Goal: Task Accomplishment & Management: Manage account settings

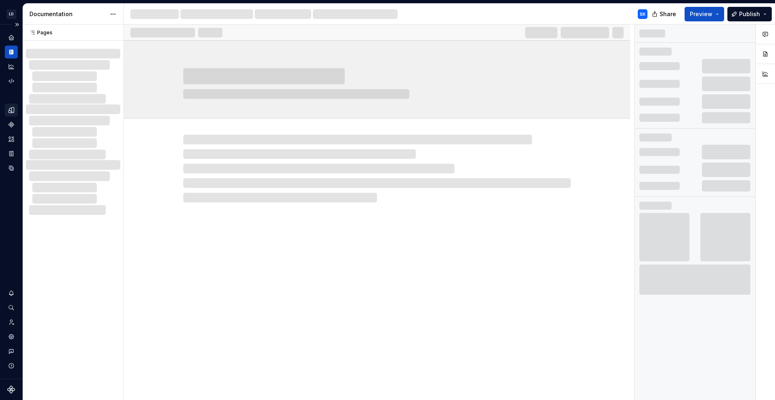
click at [11, 111] on icon "Design tokens" at bounding box center [11, 110] width 7 height 7
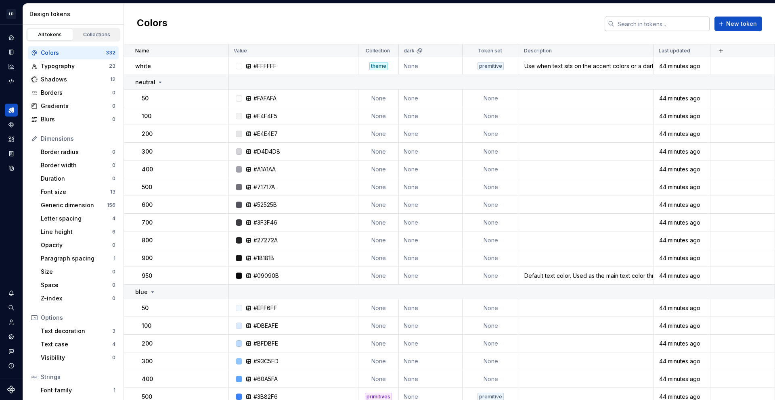
click at [634, 29] on input "text" at bounding box center [661, 24] width 95 height 15
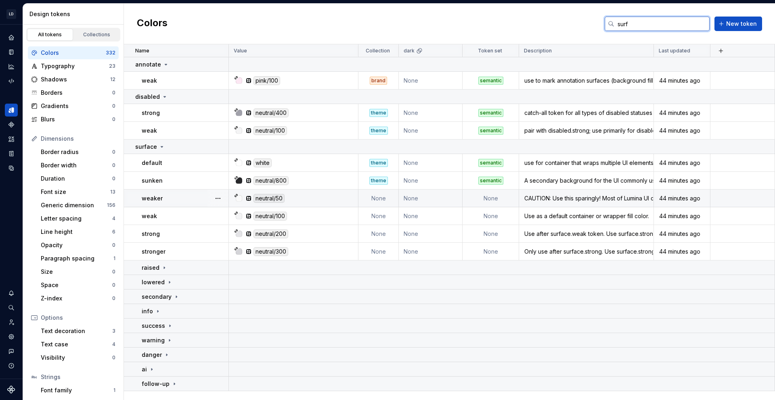
type input "surf"
click at [493, 199] on td "None" at bounding box center [490, 199] width 56 height 18
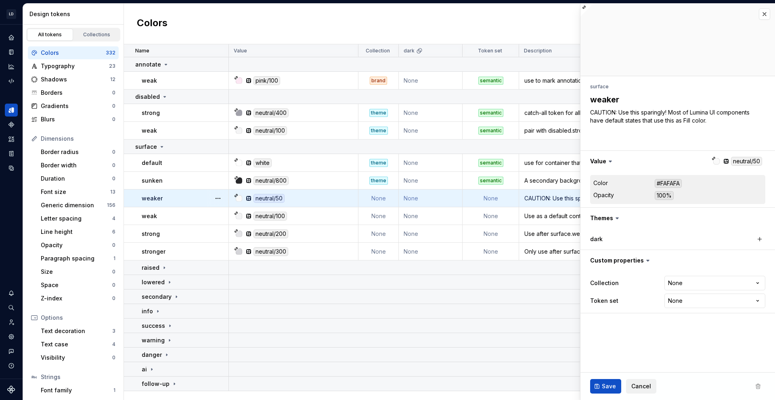
type textarea "*"
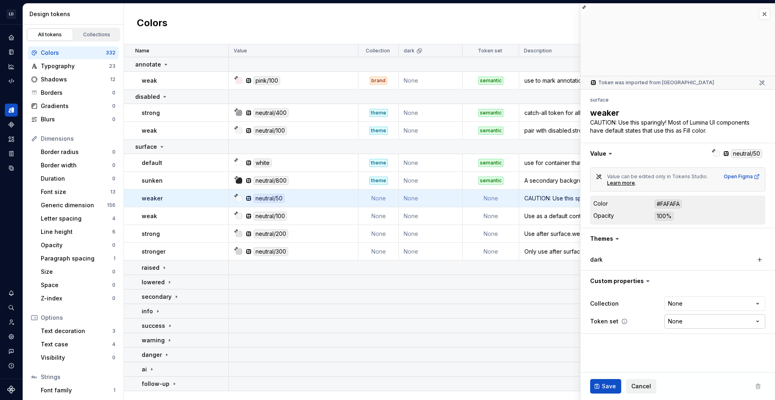
click at [699, 320] on html "LD Lumina Web SK Dataset MxC-Fac Design tokens All tokens Collections Colors 33…" at bounding box center [387, 200] width 775 height 400
select select "**********"
click at [607, 383] on span "Save" at bounding box center [609, 387] width 14 height 8
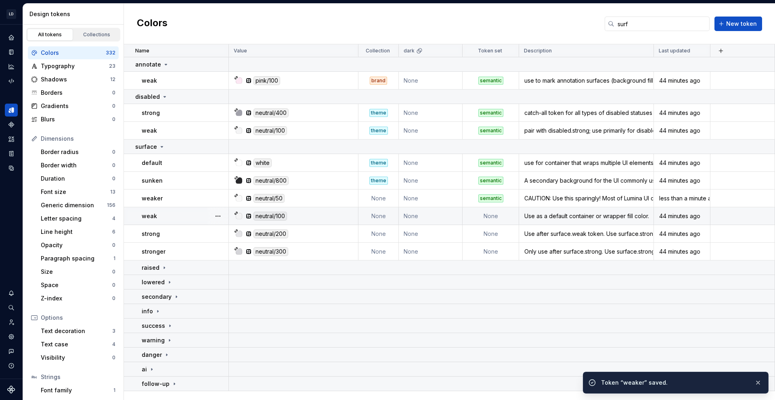
click at [492, 217] on td "None" at bounding box center [490, 216] width 56 height 18
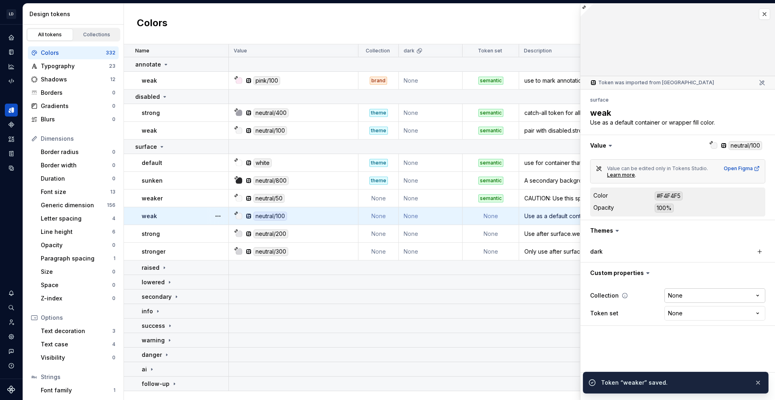
type textarea "*"
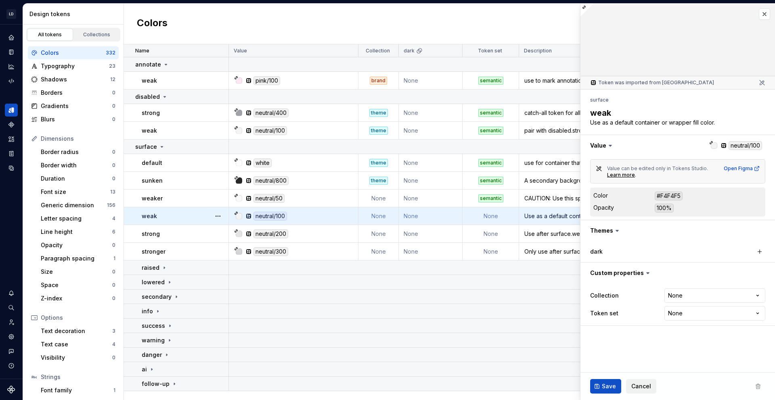
click at [726, 311] on html "LD Lumina Web SK Dataset MxC-Fac Design tokens All tokens Collections Colors 33…" at bounding box center [387, 200] width 775 height 400
select select "**********"
click at [617, 383] on button "Save" at bounding box center [605, 386] width 31 height 15
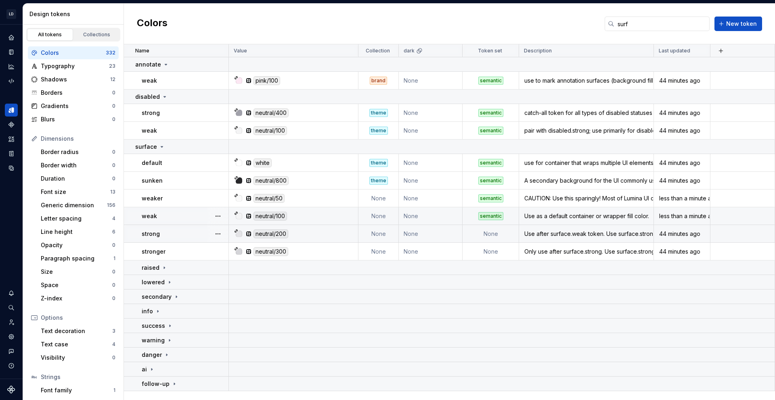
click at [494, 237] on td "None" at bounding box center [490, 234] width 56 height 18
type textarea "*"
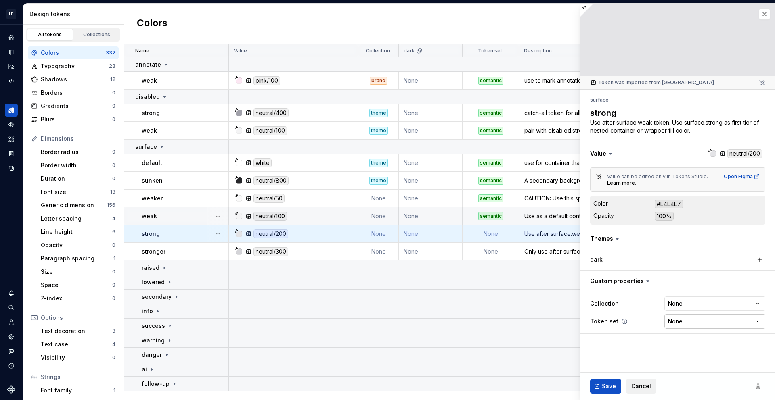
click at [711, 323] on html "LD Lumina Web SK Dataset MxC-Fac Design tokens All tokens Collections Colors 33…" at bounding box center [387, 200] width 775 height 400
select select "**********"
click at [611, 383] on span "Save" at bounding box center [609, 387] width 14 height 8
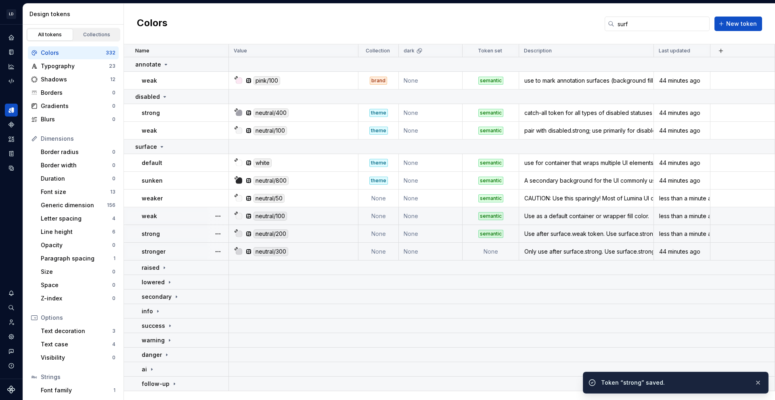
click at [495, 251] on td "None" at bounding box center [490, 252] width 56 height 18
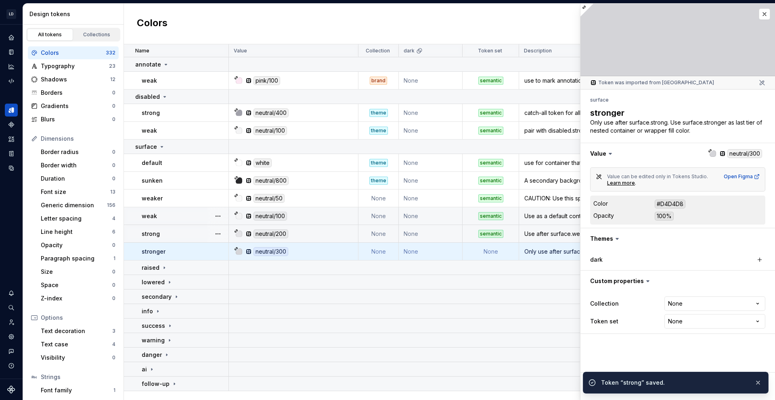
type textarea "*"
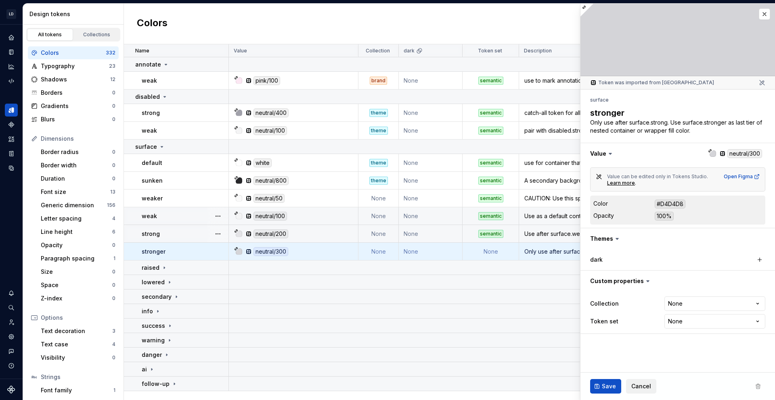
click at [720, 320] on html "LD Lumina Web SK Dataset MxC-Fac Design tokens All tokens Collections Colors 33…" at bounding box center [387, 200] width 775 height 400
select select "**********"
click at [599, 385] on button "Save" at bounding box center [605, 386] width 31 height 15
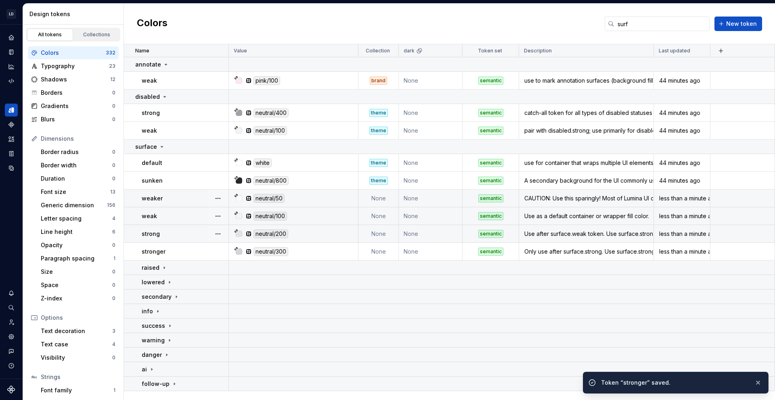
click at [380, 195] on td "None" at bounding box center [378, 199] width 40 height 18
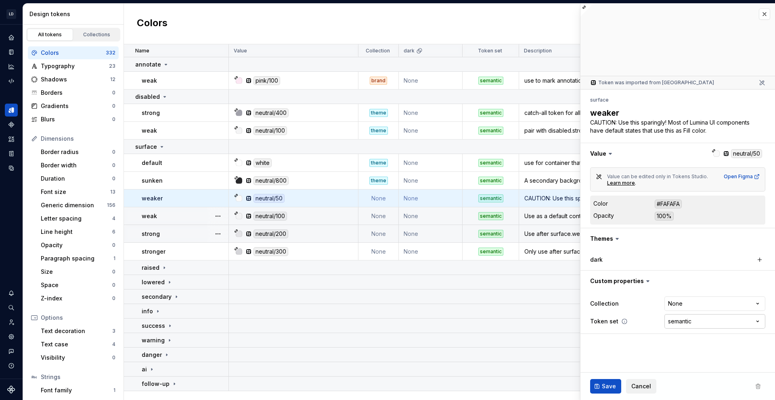
type textarea "*"
click at [712, 307] on html "LD Lumina Web SK Dataset MxC-Fac Design tokens All tokens Collections Colors 33…" at bounding box center [387, 200] width 775 height 400
select select "**********"
click at [612, 382] on button "Save" at bounding box center [605, 386] width 31 height 15
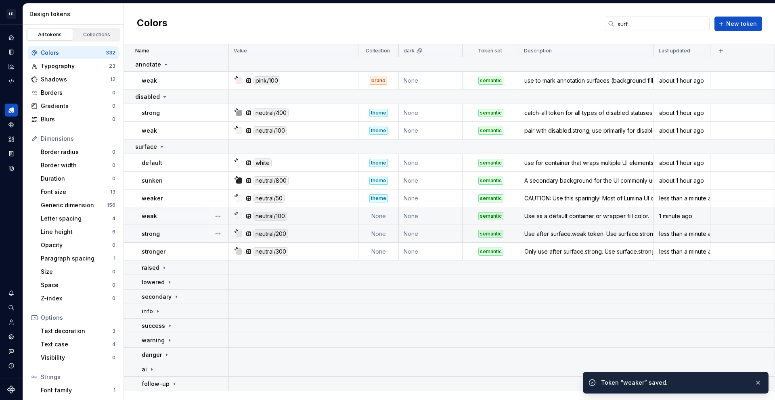
click at [383, 220] on td "None" at bounding box center [378, 216] width 40 height 18
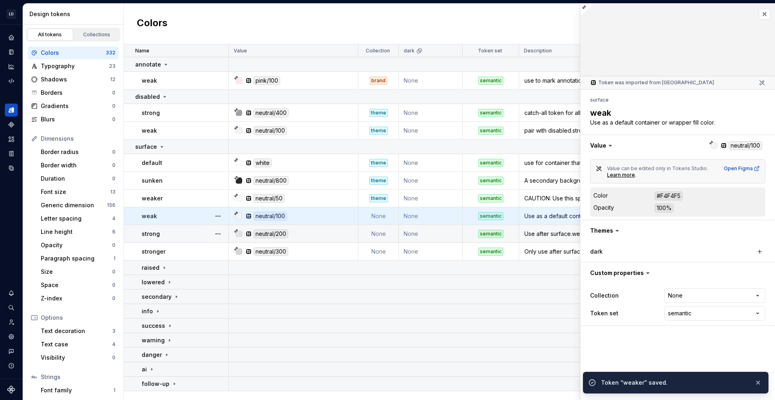
type textarea "*"
click at [701, 303] on div "**********" at bounding box center [677, 305] width 175 height 36
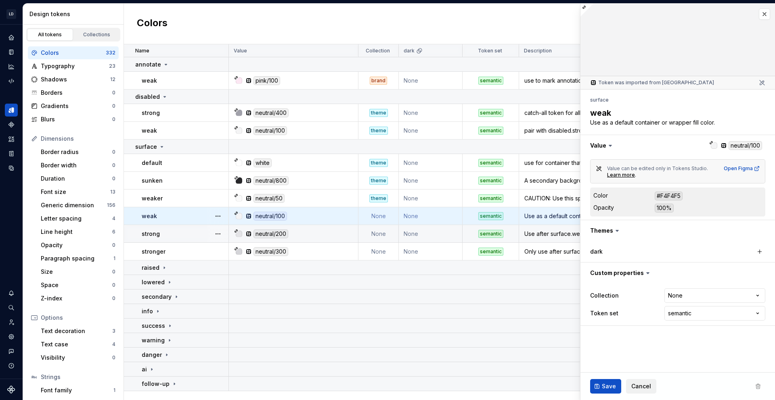
click at [701, 297] on html "LD Lumina Web SK Dataset MxC-Fac Design tokens All tokens Collections Colors 33…" at bounding box center [387, 200] width 775 height 400
select select "**********"
click at [608, 386] on span "Save" at bounding box center [609, 387] width 14 height 8
click at [374, 232] on td "None" at bounding box center [378, 234] width 40 height 18
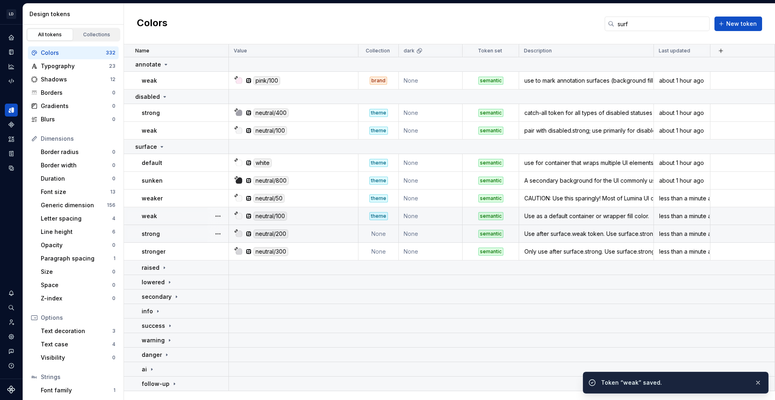
click at [368, 229] on td "None" at bounding box center [378, 234] width 40 height 18
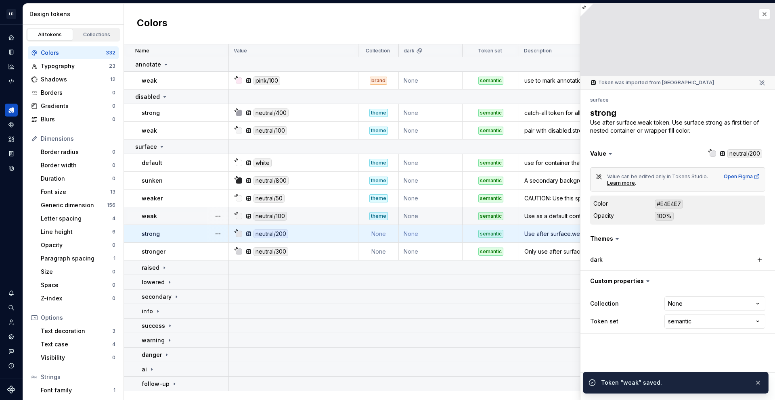
type textarea "*"
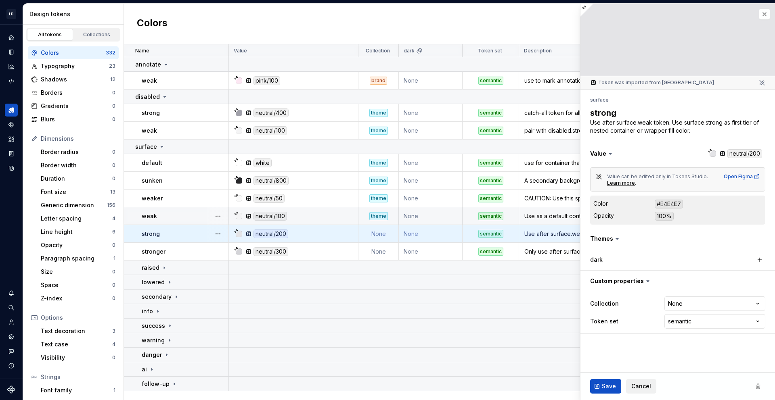
click at [718, 302] on html "LD Lumina Web SK Dataset MxC-Fac Design tokens All tokens Collections Colors 33…" at bounding box center [387, 200] width 775 height 400
select select "**********"
click at [613, 390] on span "Save" at bounding box center [609, 387] width 14 height 8
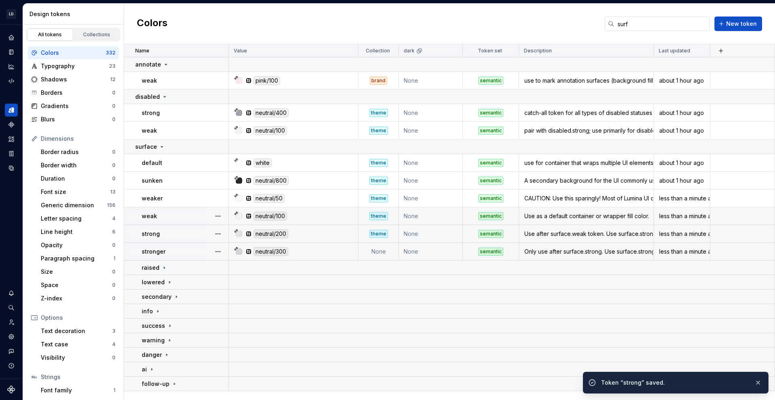
click at [379, 254] on td "None" at bounding box center [378, 252] width 40 height 18
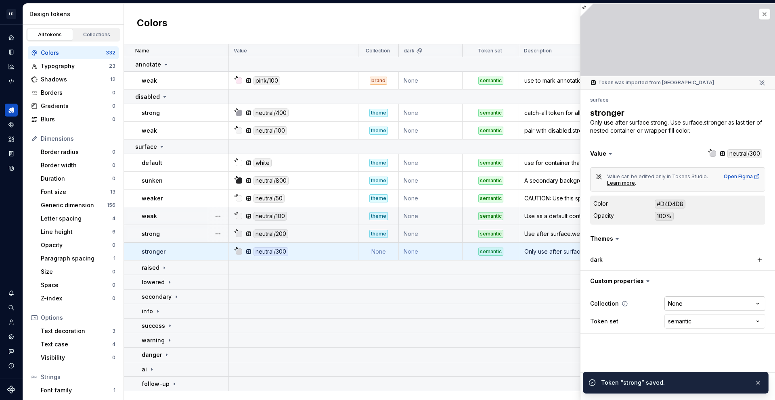
type textarea "*"
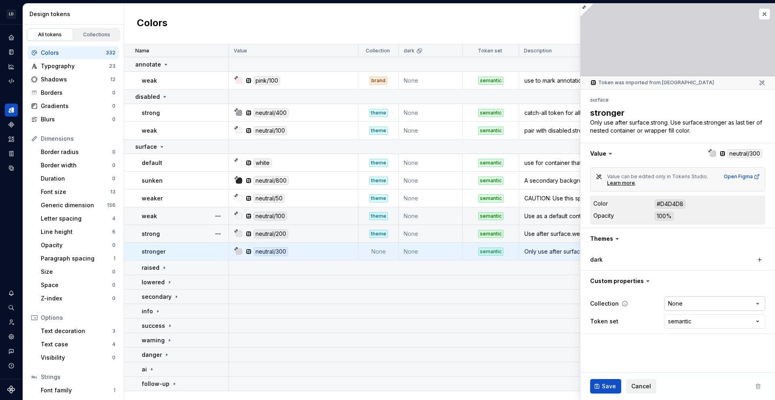
click at [723, 303] on html "LD Lumina Web SK Dataset MxC-Fac Design tokens All tokens Collections Colors 33…" at bounding box center [387, 200] width 775 height 400
select select "**********"
click at [611, 384] on span "Save" at bounding box center [609, 387] width 14 height 8
type textarea "*"
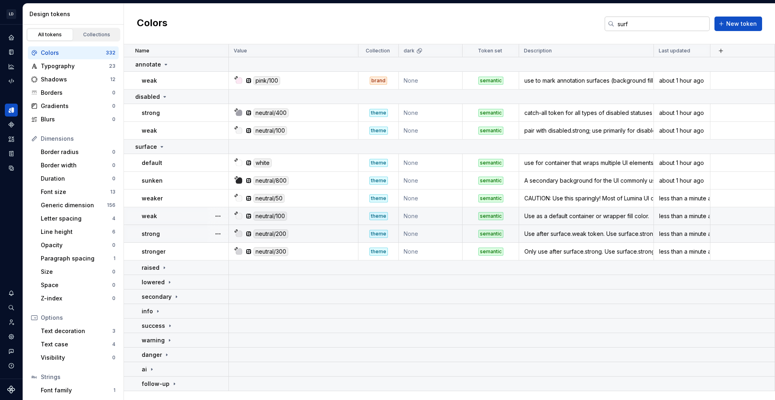
click at [678, 21] on input "surf" at bounding box center [661, 24] width 95 height 15
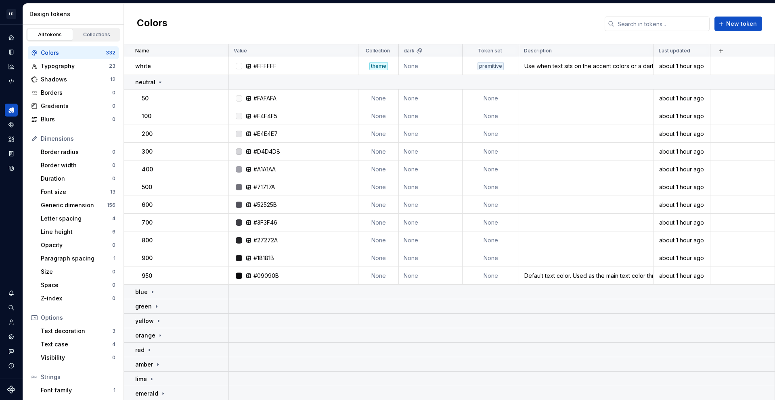
click at [452, 25] on div "Colors New token" at bounding box center [449, 24] width 651 height 41
click at [14, 50] on icon "Documentation" at bounding box center [11, 51] width 7 height 7
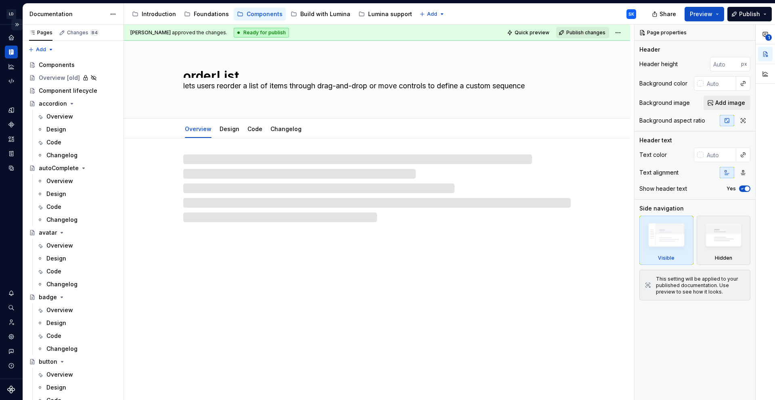
click at [16, 25] on button "Expand sidebar" at bounding box center [16, 24] width 11 height 11
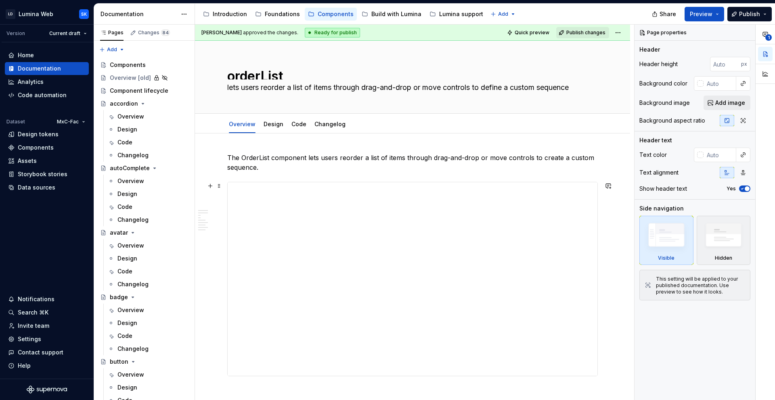
type textarea "*"
